Goal: Task Accomplishment & Management: Use online tool/utility

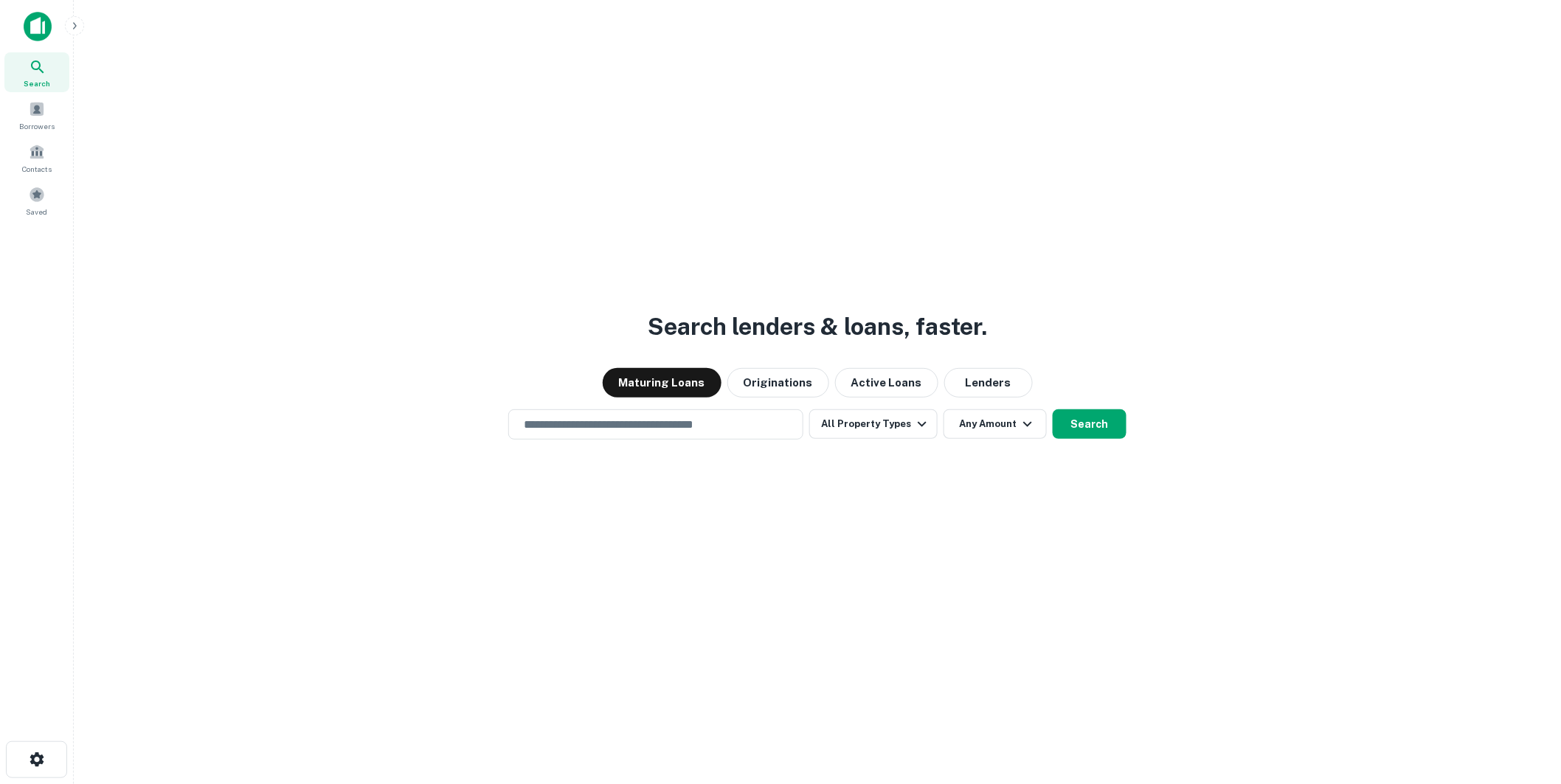
drag, startPoint x: 0, startPoint y: 0, endPoint x: 327, endPoint y: 487, distance: 586.6
click at [327, 487] on div "Search lenders & loans, faster. Maturing Loans Originations Active Loans Lender…" at bounding box center [818, 427] width 1464 height 784
click at [38, 26] on img at bounding box center [38, 27] width 28 height 29
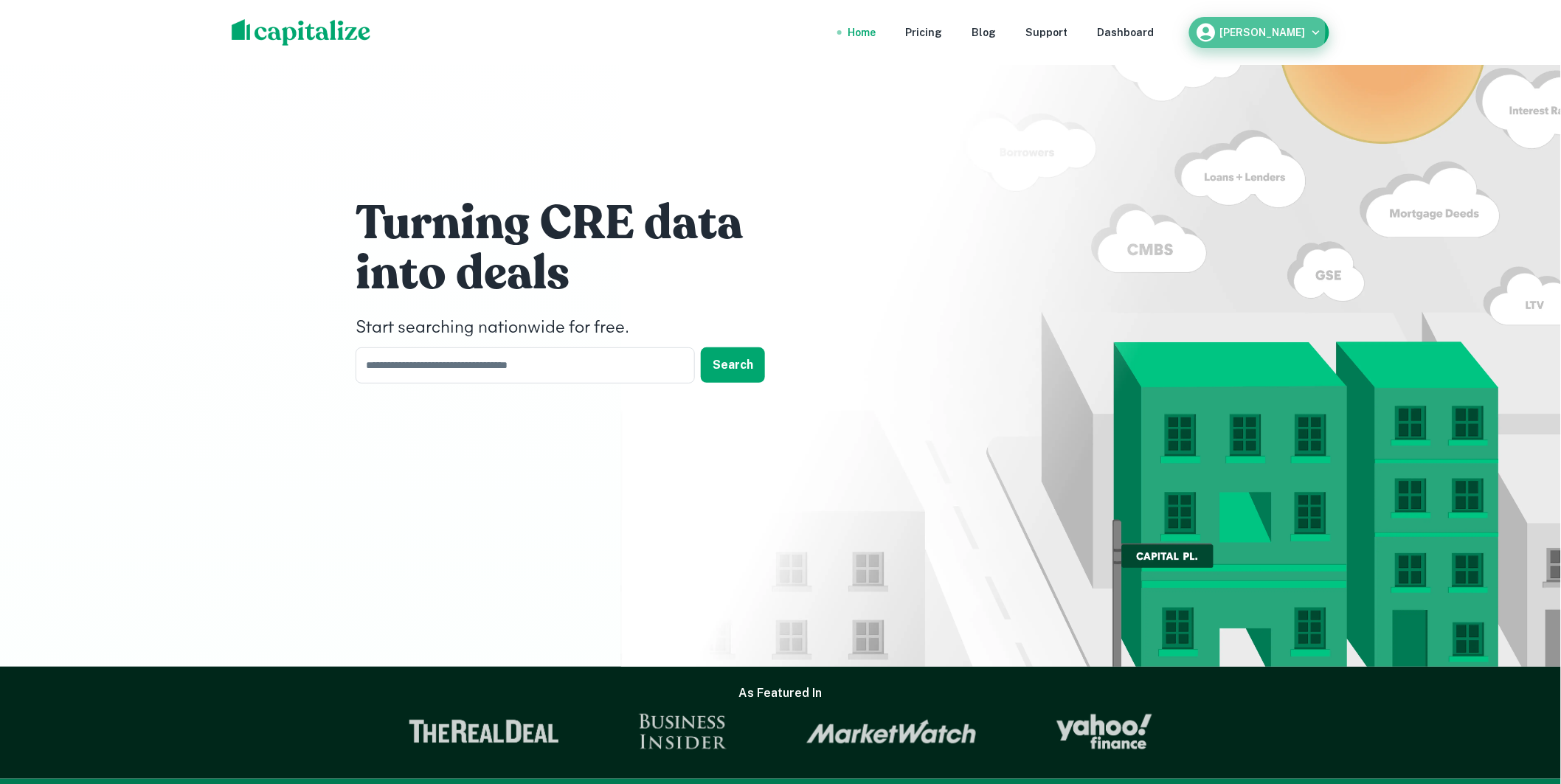
click at [1260, 31] on h6 "[PERSON_NAME]" at bounding box center [1264, 32] width 86 height 10
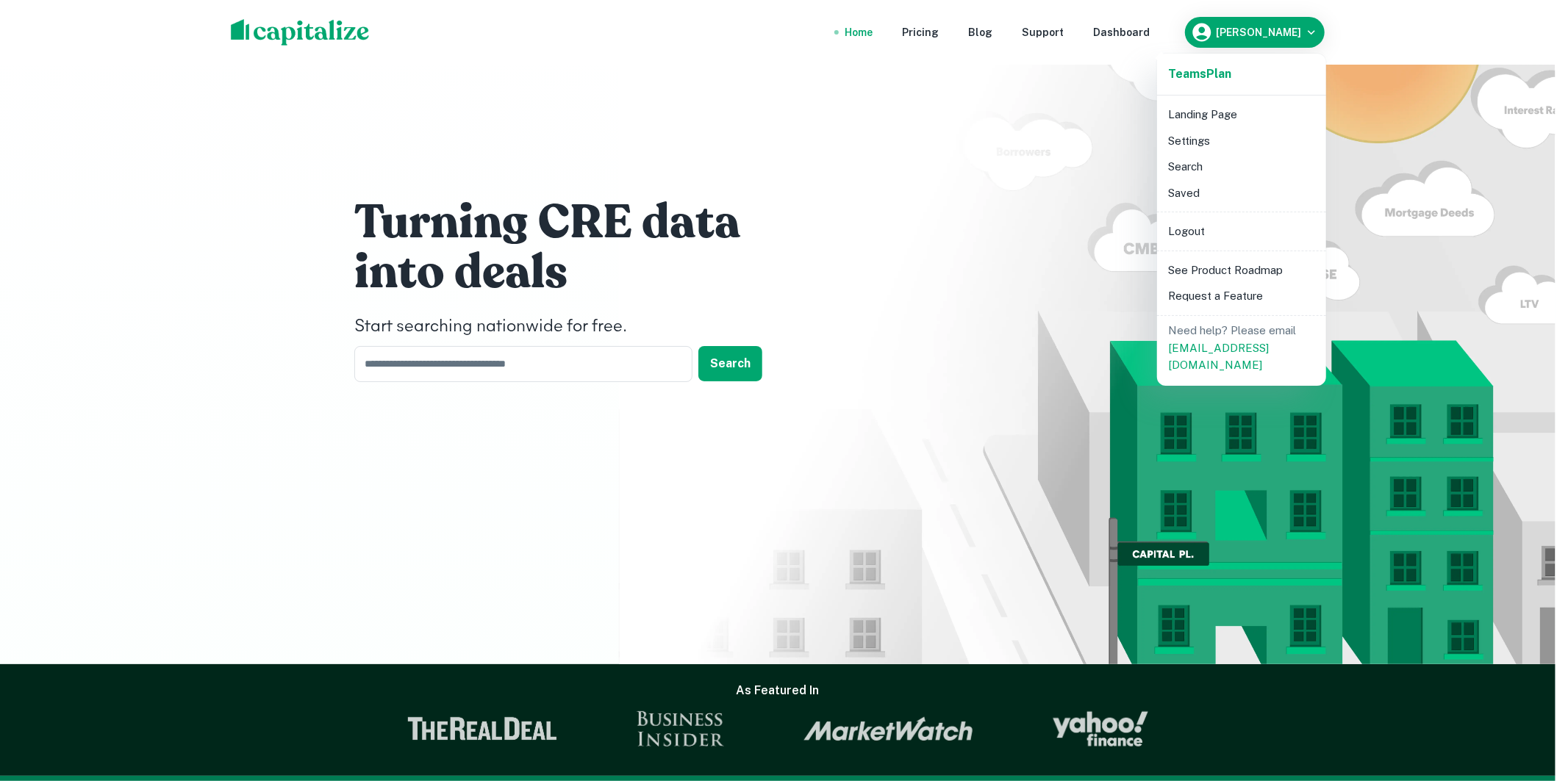
click at [1091, 127] on div at bounding box center [784, 390] width 1568 height 781
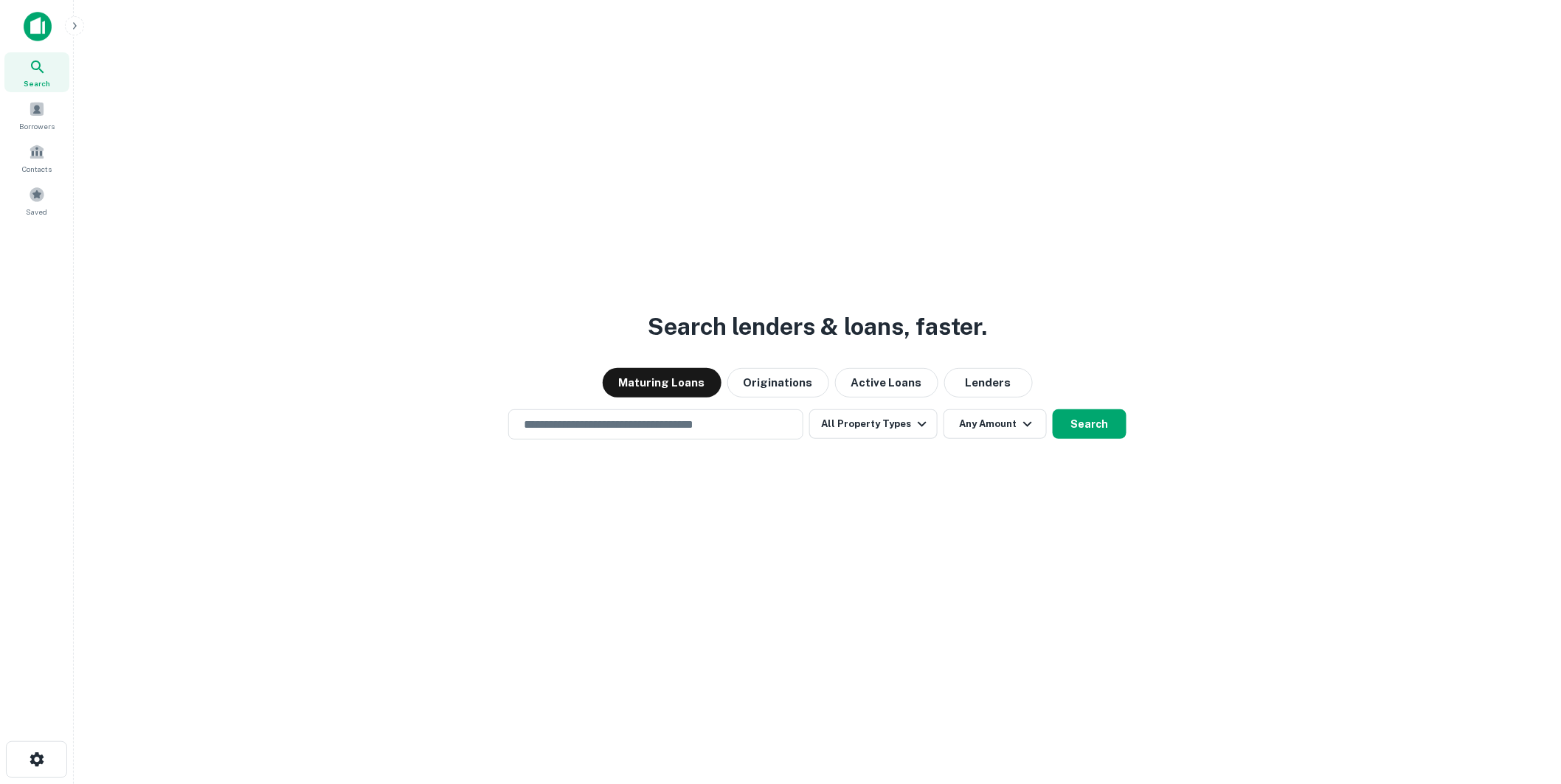
click at [436, 322] on div "Search lenders & loans, faster. Maturing Loans Originations Active Loans Lender…" at bounding box center [818, 427] width 1464 height 784
